Goal: Navigation & Orientation: Find specific page/section

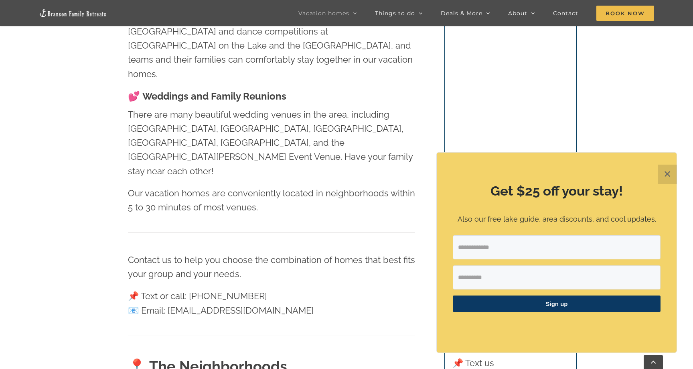
scroll to position [876, 0]
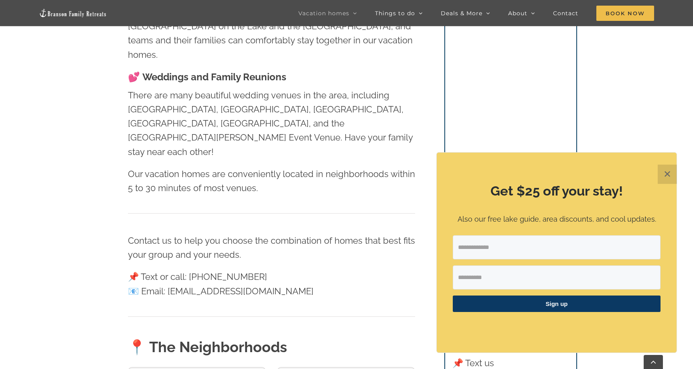
click at [670, 173] on button "✕" at bounding box center [667, 174] width 19 height 19
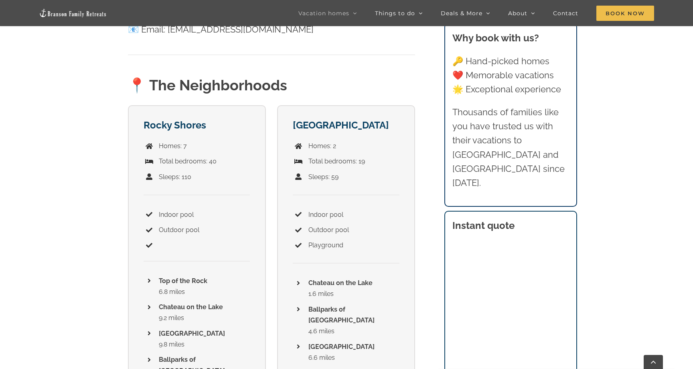
scroll to position [1144, 0]
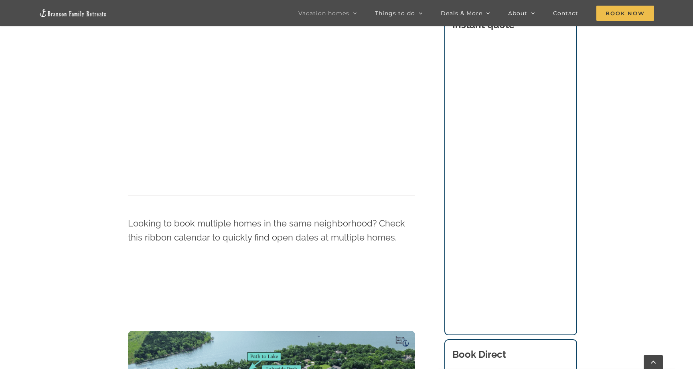
scroll to position [720, 0]
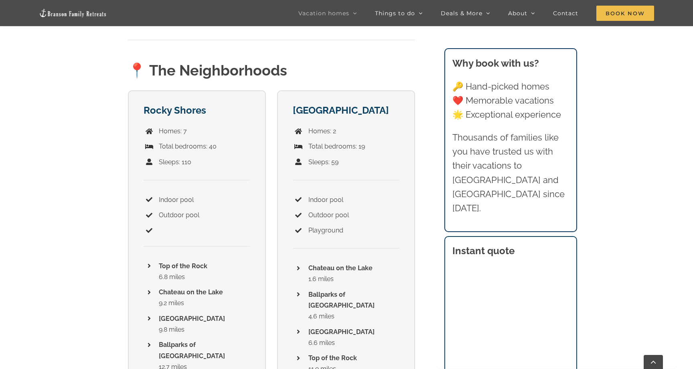
scroll to position [1163, 0]
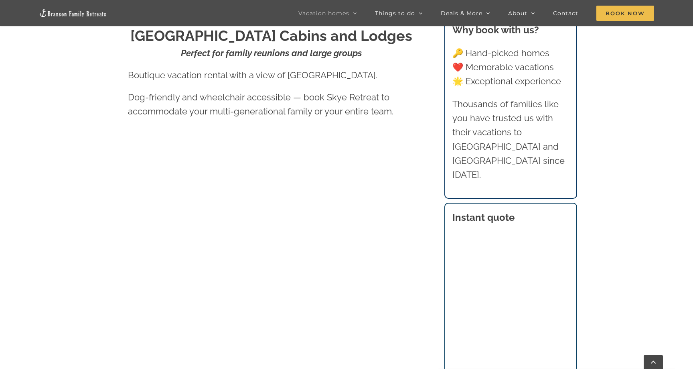
scroll to position [386, 0]
